Goal: Find specific page/section: Find specific page/section

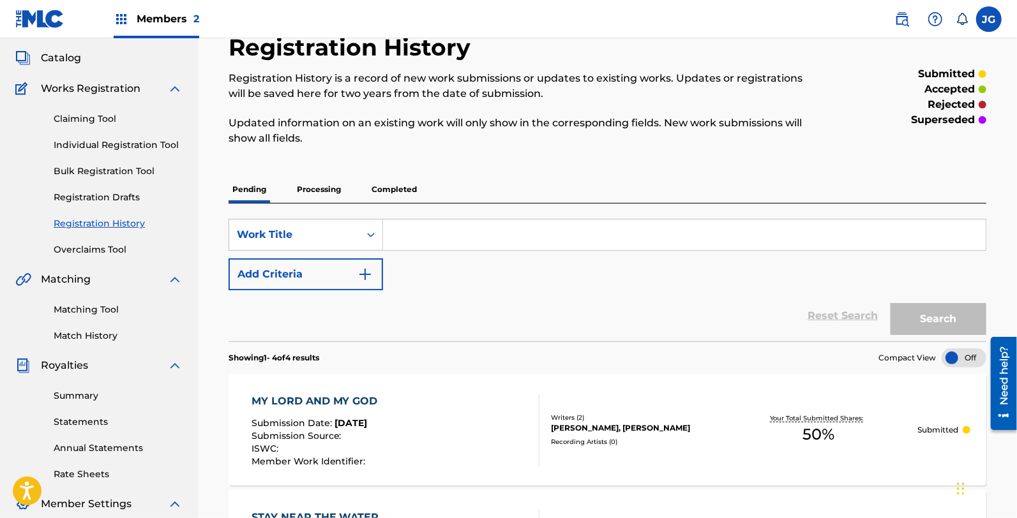
scroll to position [213, 0]
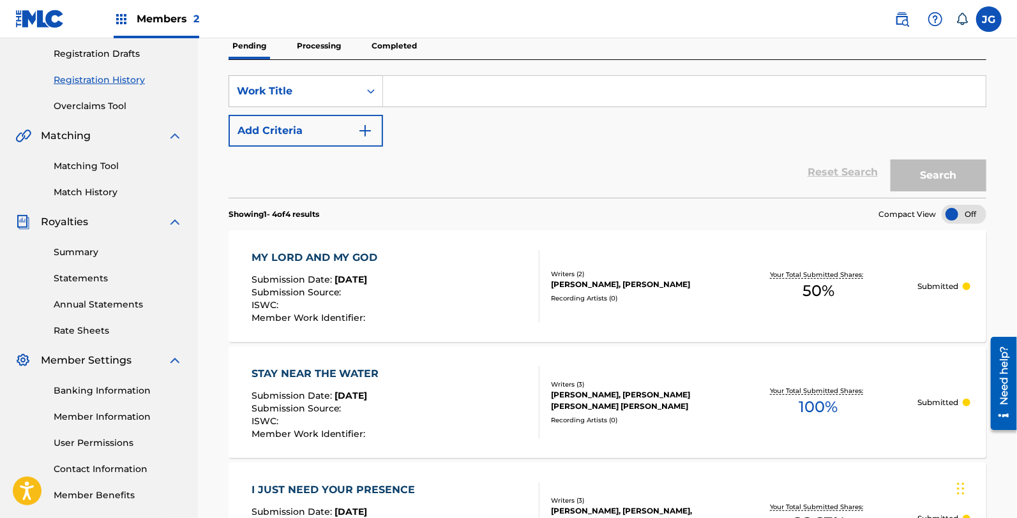
click at [396, 73] on div "SearchWithCriteriaf791045f-5bb6-48fc-8a21-0c558801726e Work Title Add Criteria …" at bounding box center [608, 129] width 758 height 138
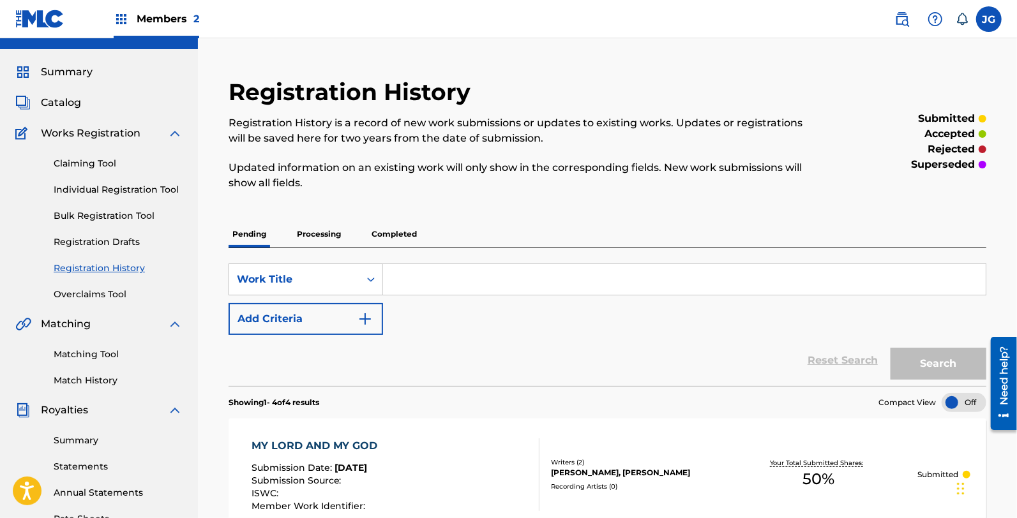
scroll to position [0, 0]
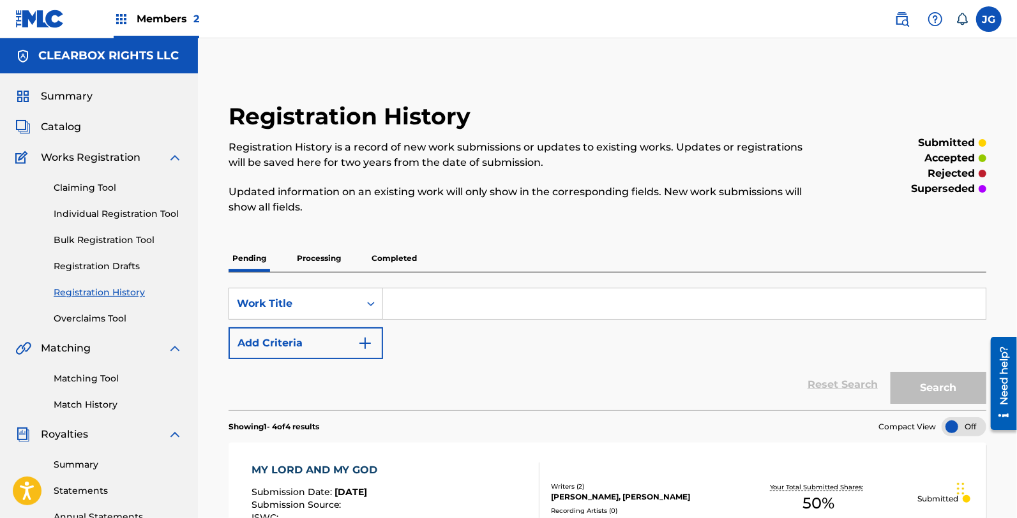
click at [73, 132] on span "Catalog" at bounding box center [61, 126] width 40 height 15
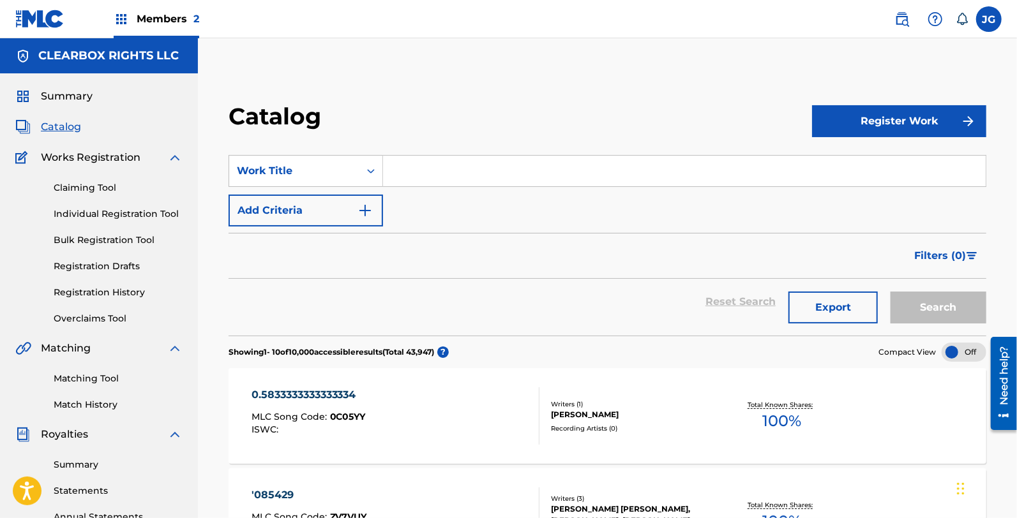
click at [393, 177] on input "Search Form" at bounding box center [684, 171] width 603 height 31
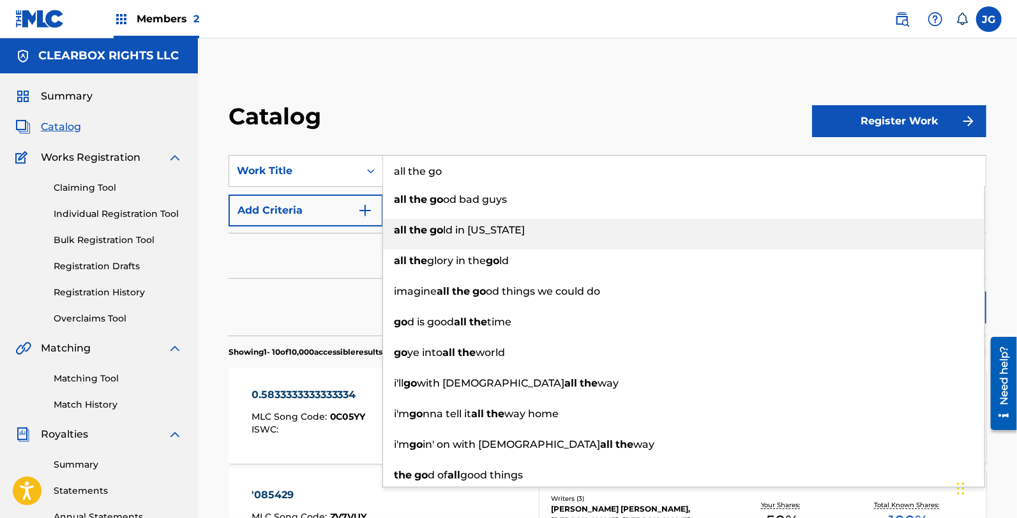
click at [621, 225] on div "all the go ld in [US_STATE]" at bounding box center [683, 230] width 601 height 23
type input "all the gold in [US_STATE]"
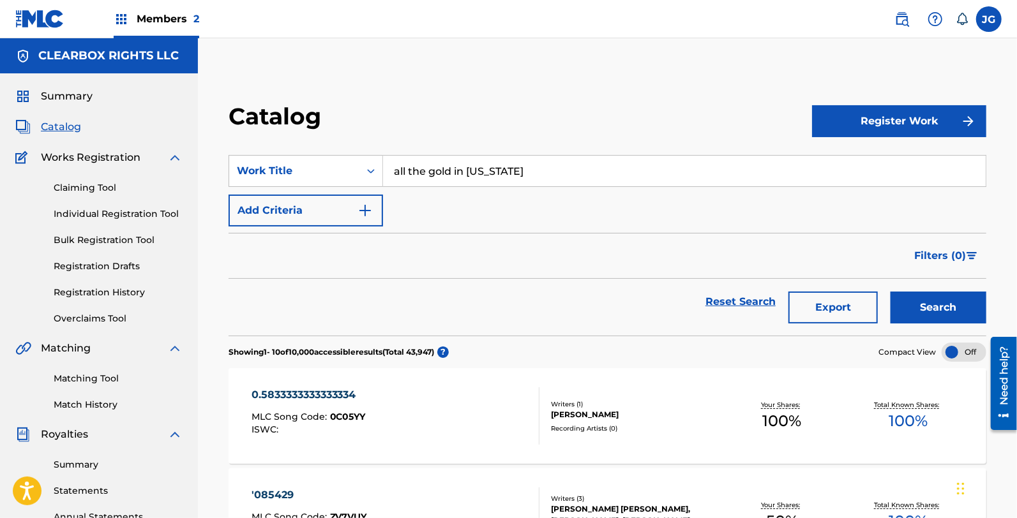
click at [901, 302] on button "Search" at bounding box center [938, 308] width 96 height 32
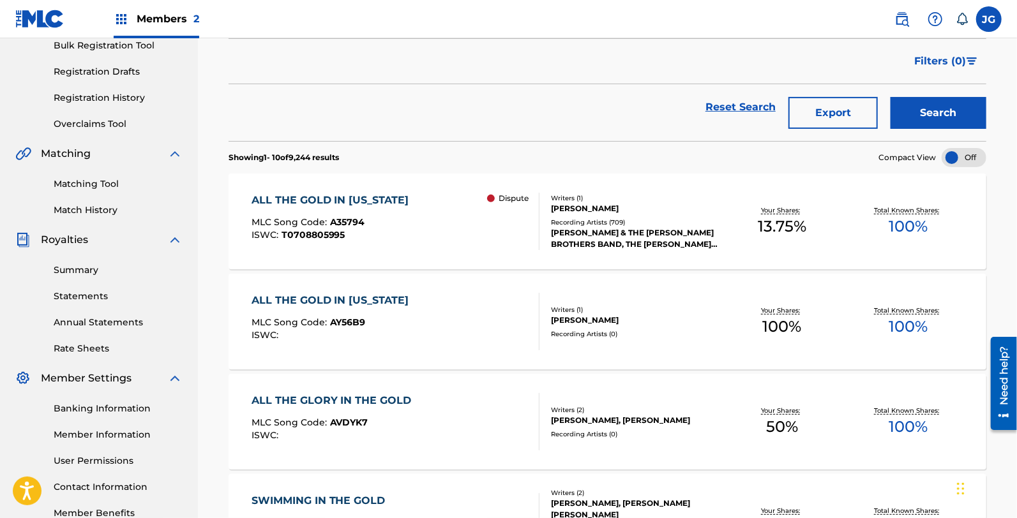
scroll to position [213, 0]
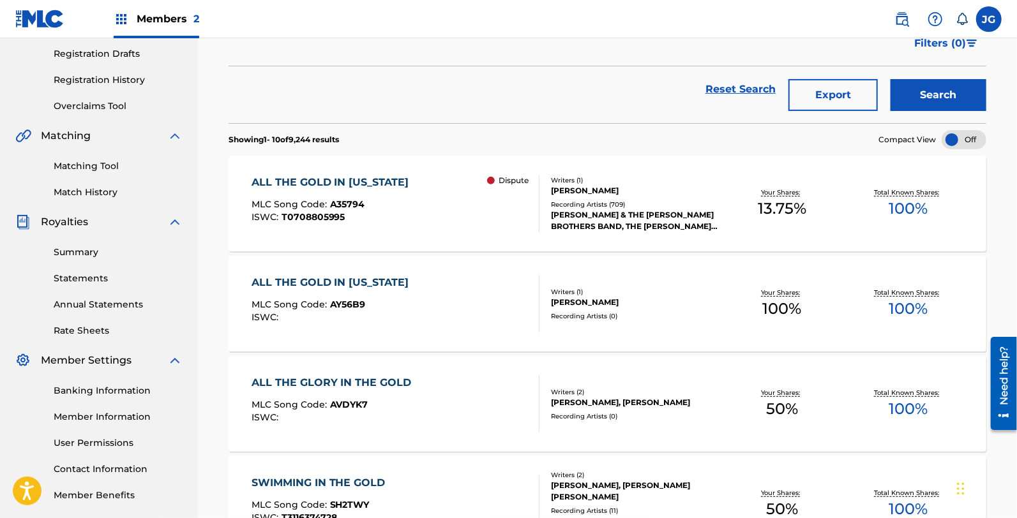
click at [456, 195] on div "ALL THE GOLD IN [US_STATE] MLC Song Code : A35794 ISWC : T0708805995 Dispute" at bounding box center [396, 203] width 288 height 57
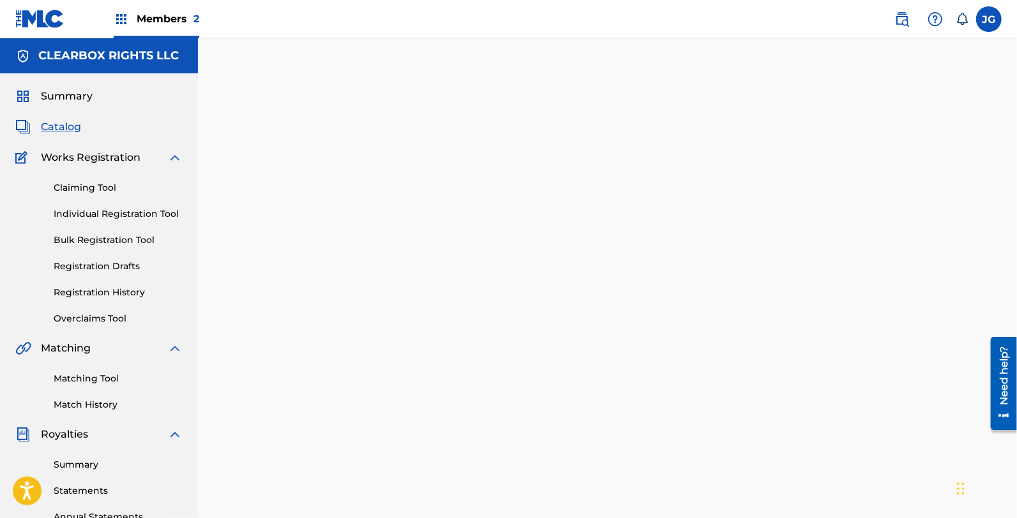
scroll to position [71, 0]
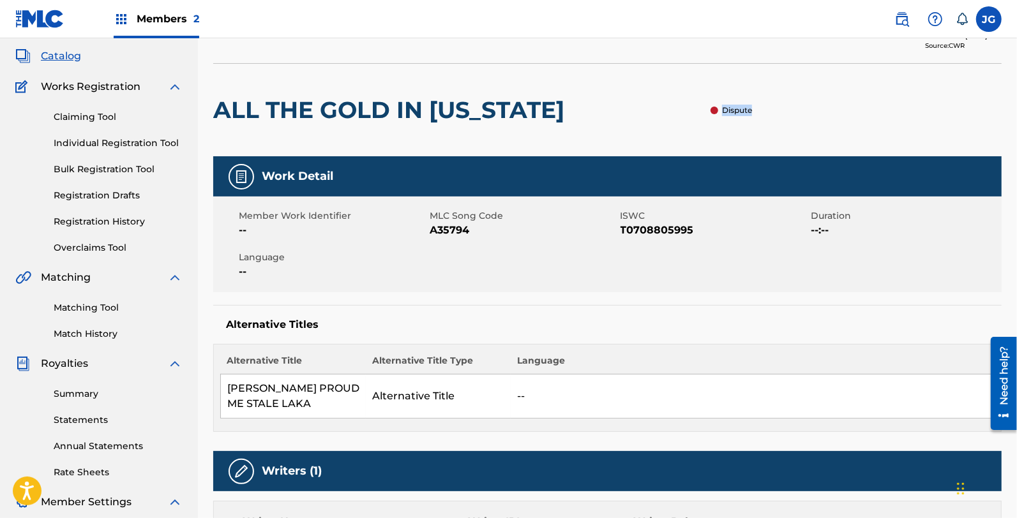
drag, startPoint x: 723, startPoint y: 114, endPoint x: 782, endPoint y: 109, distance: 59.6
click at [782, 109] on div "ALL THE GOLD IN [US_STATE] Dispute" at bounding box center [607, 109] width 788 height 93
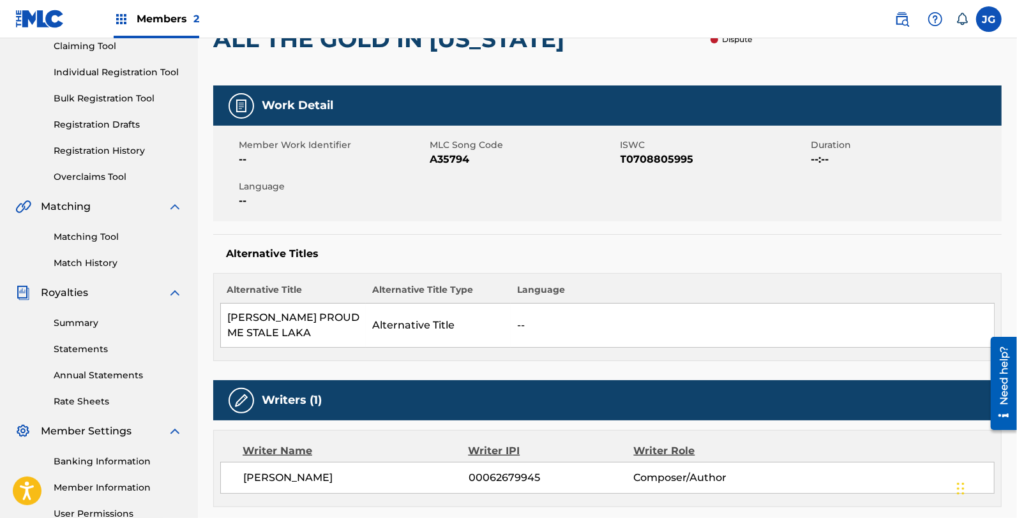
scroll to position [0, 0]
